Goal: Task Accomplishment & Management: Manage account settings

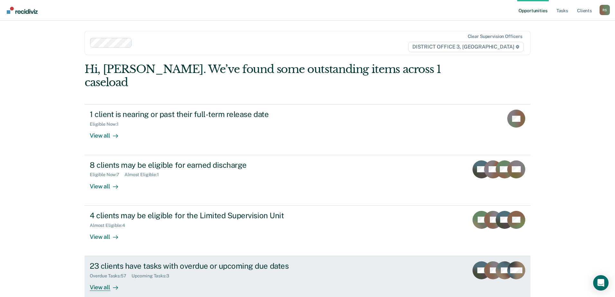
click at [194, 261] on div "23 clients have tasks with overdue or upcoming due dates" at bounding box center [203, 265] width 226 height 9
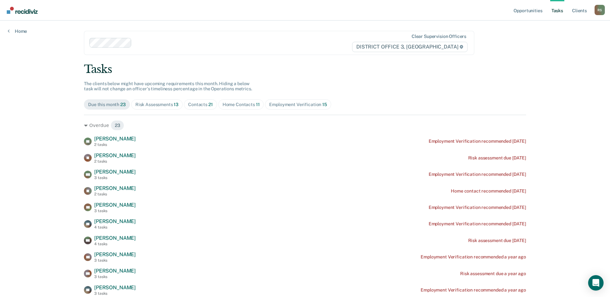
click at [195, 105] on div "Contacts 21" at bounding box center [200, 104] width 25 height 5
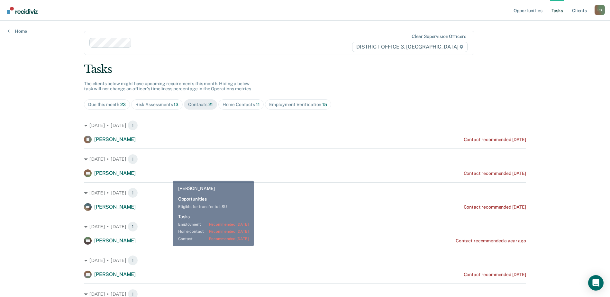
scroll to position [150, 0]
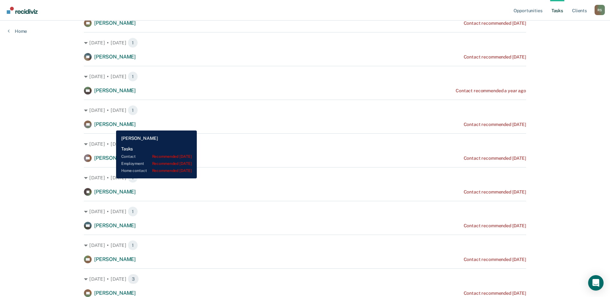
click at [111, 126] on span "[PERSON_NAME]" at bounding box center [114, 124] width 41 height 6
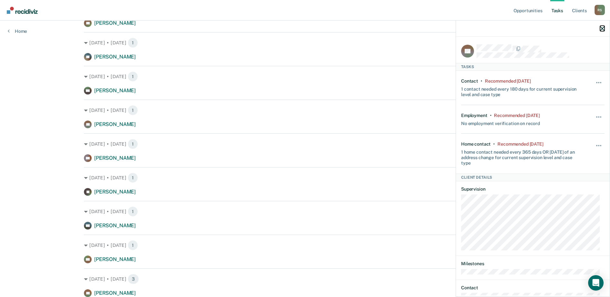
click at [602, 29] on icon "button" at bounding box center [602, 28] width 5 height 5
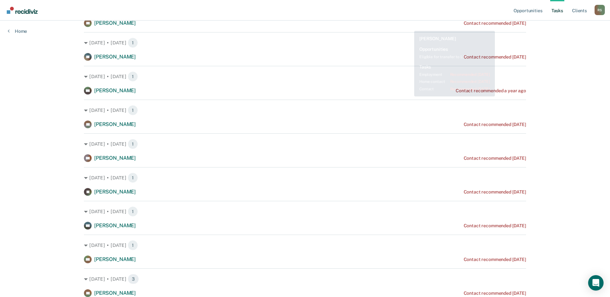
scroll to position [0, 0]
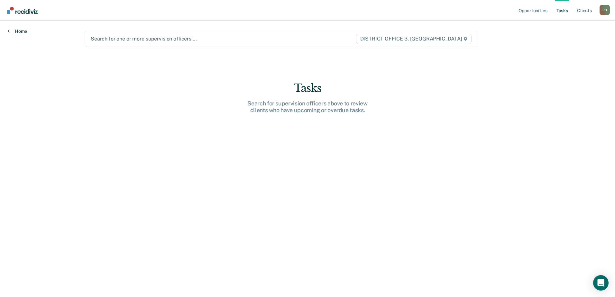
click at [17, 31] on link "Home" at bounding box center [17, 31] width 19 height 6
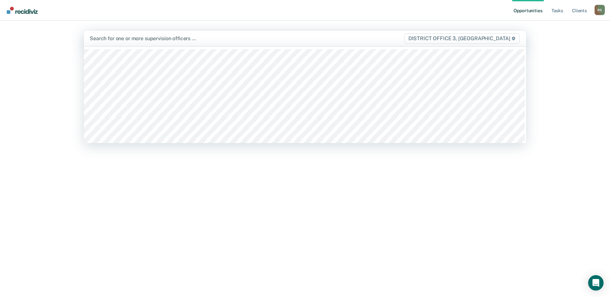
click at [272, 44] on div "Search for one or more supervision officers … DISTRICT OFFICE 3, [GEOGRAPHIC_DA…" at bounding box center [305, 38] width 442 height 15
click at [198, 38] on div at bounding box center [240, 38] width 301 height 7
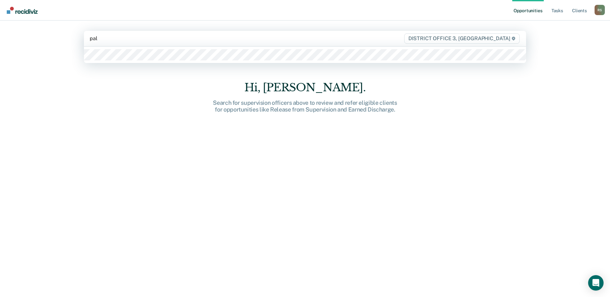
type input "palm"
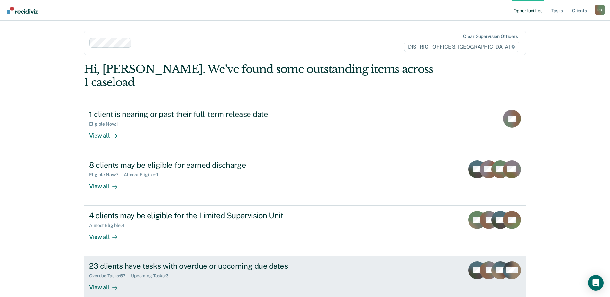
click at [118, 261] on div "23 clients have tasks with overdue or upcoming due dates" at bounding box center [202, 265] width 226 height 9
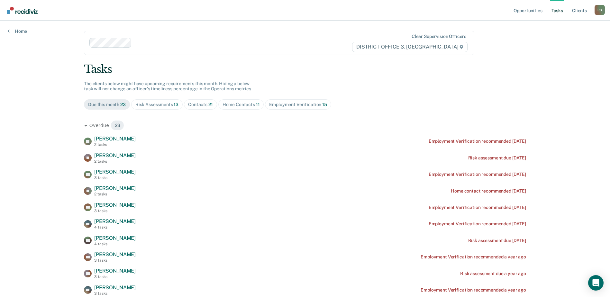
click at [201, 104] on div "Contacts 21" at bounding box center [200, 104] width 25 height 5
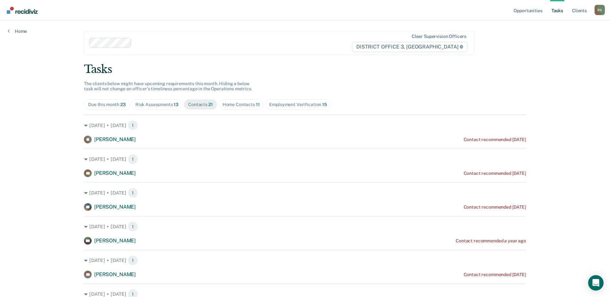
click at [232, 105] on div "Home Contacts 11" at bounding box center [241, 104] width 37 height 5
click at [198, 108] on span "Contacts 21" at bounding box center [200, 104] width 33 height 10
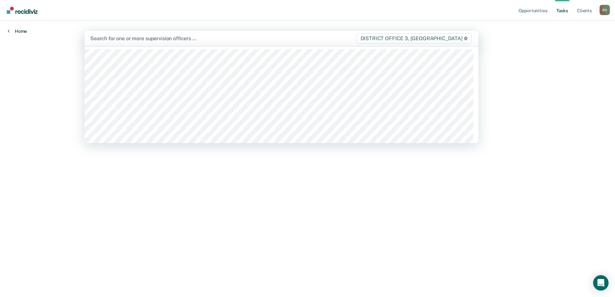
click at [18, 32] on link "Home" at bounding box center [17, 31] width 19 height 6
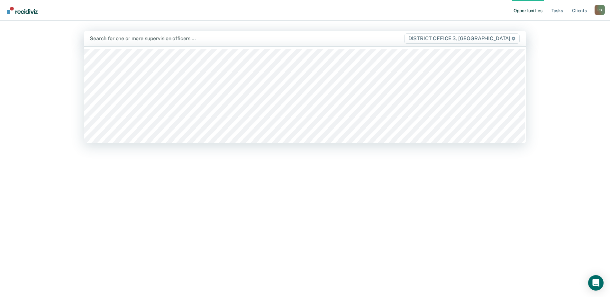
click at [146, 41] on div at bounding box center [240, 38] width 301 height 7
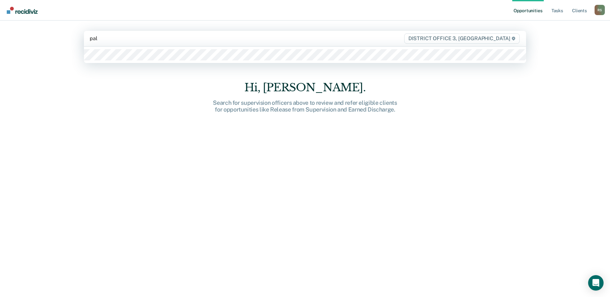
type input "palm"
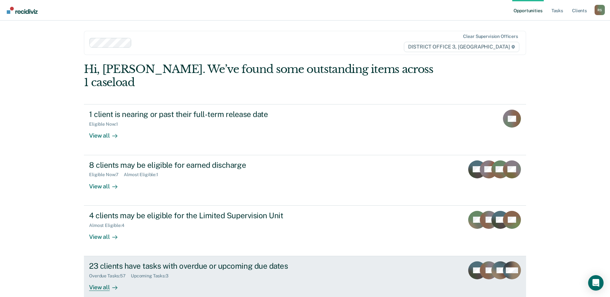
click at [132, 261] on div "23 clients have tasks with overdue or upcoming due dates" at bounding box center [202, 265] width 226 height 9
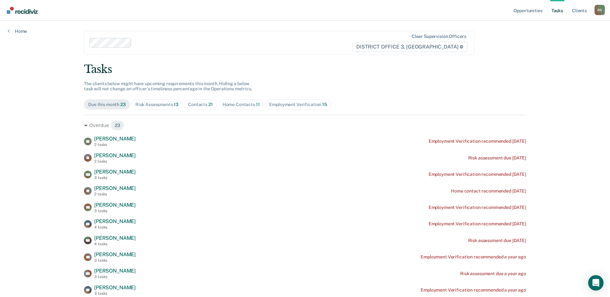
click at [197, 105] on div "Contacts 21" at bounding box center [200, 104] width 25 height 5
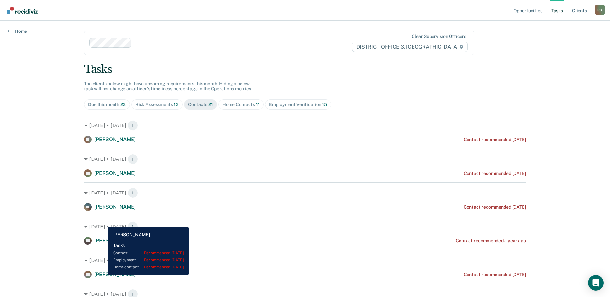
click at [103, 275] on span "[PERSON_NAME]" at bounding box center [114, 274] width 41 height 6
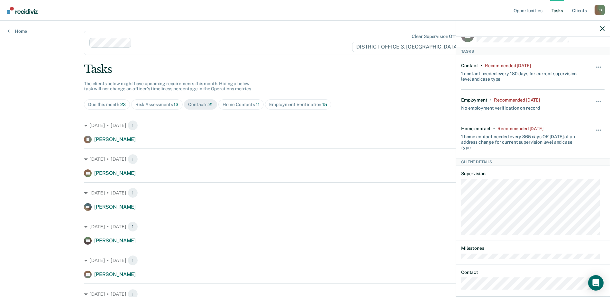
scroll to position [22, 0]
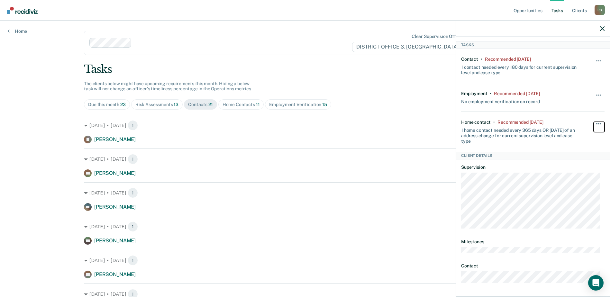
click at [598, 124] on button "button" at bounding box center [599, 127] width 11 height 10
click at [397, 156] on div "[DATE] • [DATE] 1" at bounding box center [305, 159] width 442 height 10
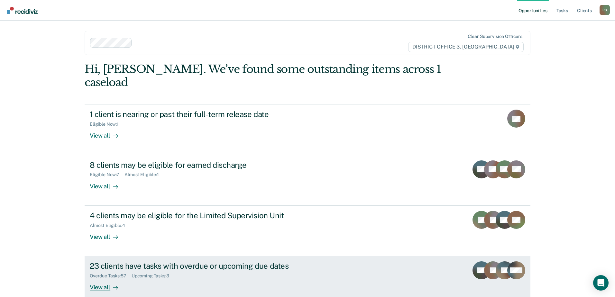
click at [150, 261] on div "23 clients have tasks with overdue or upcoming due dates" at bounding box center [203, 265] width 226 height 9
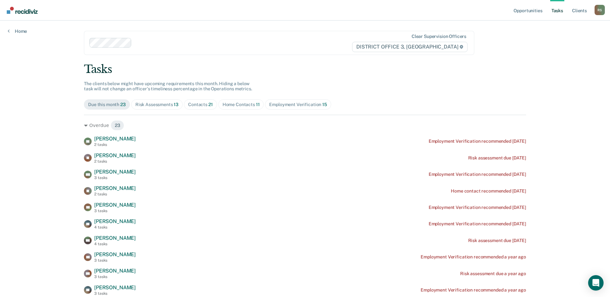
click at [160, 105] on div "Risk Assessments 13" at bounding box center [156, 104] width 43 height 5
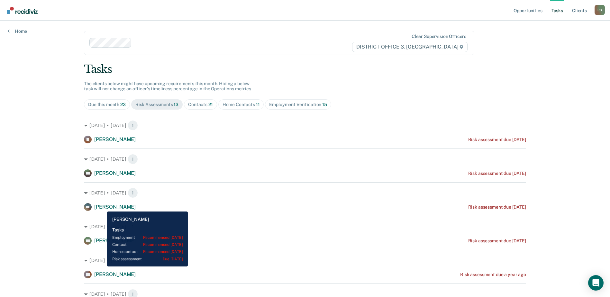
click at [102, 207] on span "[PERSON_NAME]" at bounding box center [114, 207] width 41 height 6
